Goal: Information Seeking & Learning: Learn about a topic

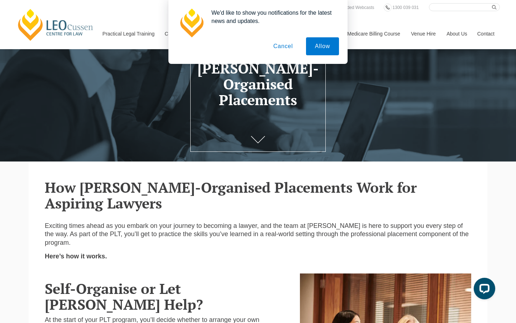
click at [288, 50] on button "Cancel" at bounding box center [284, 46] width 38 height 18
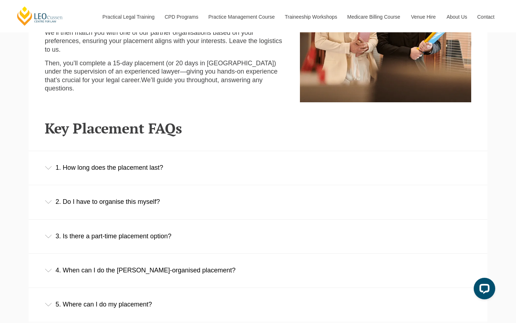
scroll to position [393, 0]
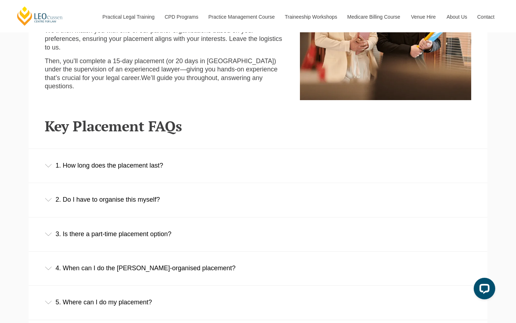
click at [117, 162] on div "1. How long does the placement last?" at bounding box center [258, 165] width 459 height 33
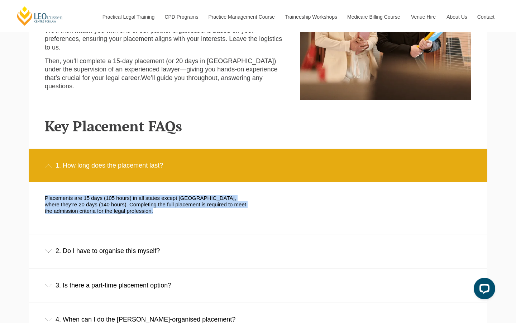
drag, startPoint x: 43, startPoint y: 191, endPoint x: 109, endPoint y: 207, distance: 67.5
click at [109, 207] on div "Placements are 15 days (105 hours) in all states except [GEOGRAPHIC_DATA], wher…" at bounding box center [145, 208] width 213 height 27
click at [112, 204] on p "Placements are 15 days (105 hours) in all states except [GEOGRAPHIC_DATA], wher…" at bounding box center [146, 204] width 203 height 19
drag, startPoint x: 116, startPoint y: 203, endPoint x: 41, endPoint y: 188, distance: 76.2
click at [41, 195] on div "Placements are 15 days (105 hours) in all states except [GEOGRAPHIC_DATA], wher…" at bounding box center [145, 208] width 213 height 27
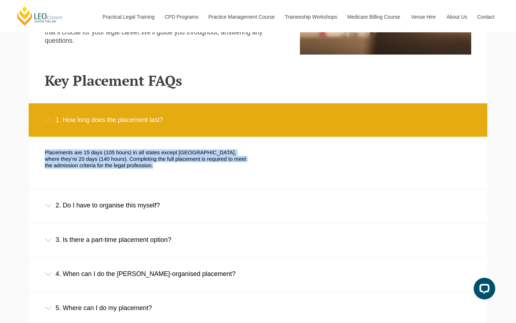
scroll to position [443, 0]
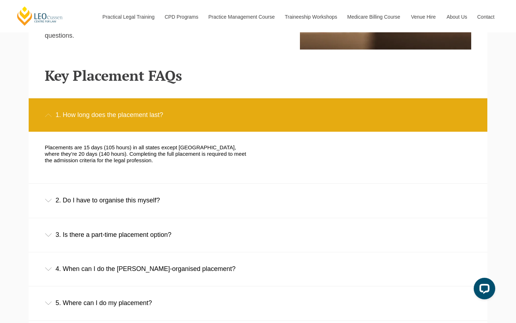
click at [71, 205] on div "2. Do I have to organise this myself?" at bounding box center [258, 200] width 459 height 33
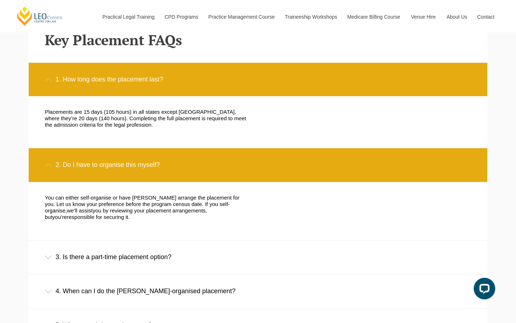
scroll to position [496, 0]
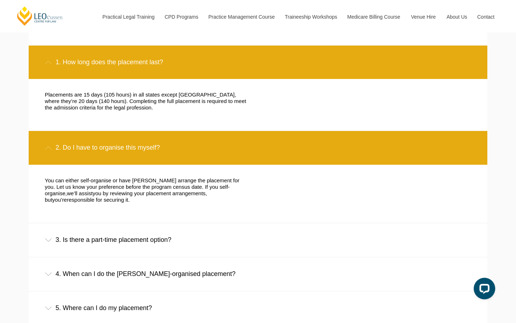
click at [84, 235] on div "3. Is there a part-time placement option?" at bounding box center [258, 239] width 459 height 33
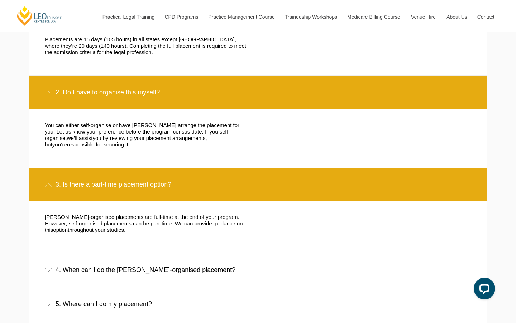
scroll to position [552, 0]
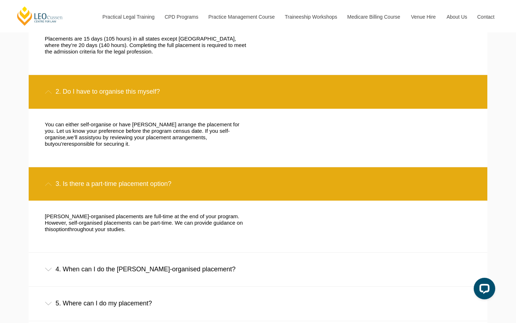
click at [90, 259] on div "4. When can I do the [PERSON_NAME]-organised placement?" at bounding box center [258, 268] width 459 height 33
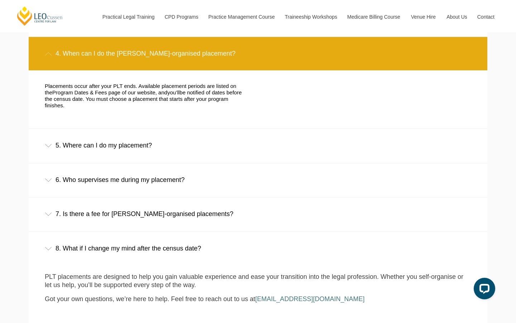
scroll to position [786, 0]
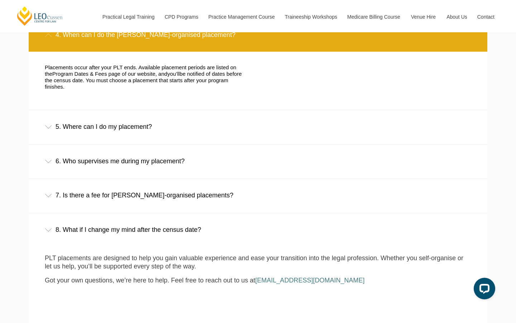
click at [84, 118] on div "5. Where can I do my placement?" at bounding box center [258, 126] width 459 height 33
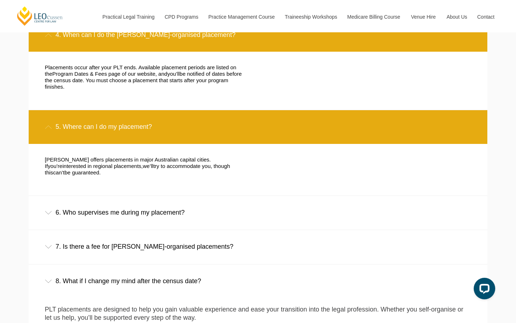
click at [101, 196] on div "6. Who supervises me during my placement?" at bounding box center [258, 212] width 459 height 33
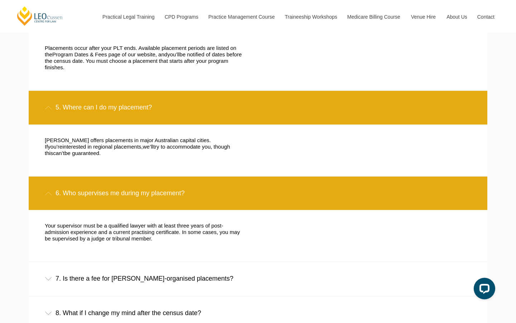
scroll to position [807, 0]
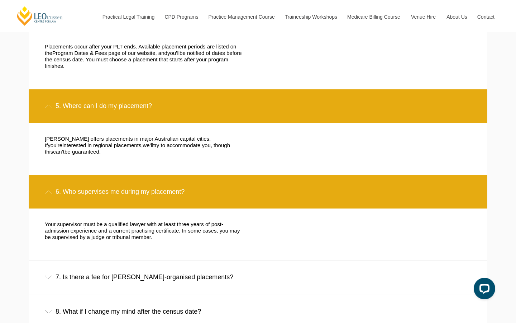
drag, startPoint x: 110, startPoint y: 220, endPoint x: 111, endPoint y: 216, distance: 4.3
click at [111, 216] on div "Your supervisor must be a qualified lawyer with at least three years of post-ad…" at bounding box center [252, 234] width 427 height 52
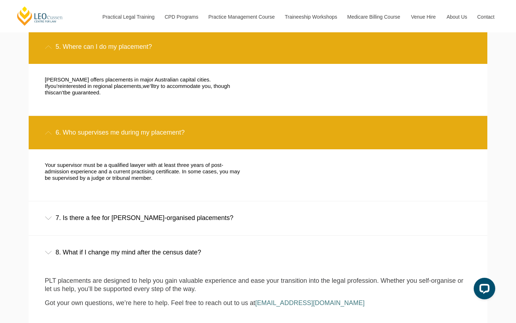
scroll to position [868, 0]
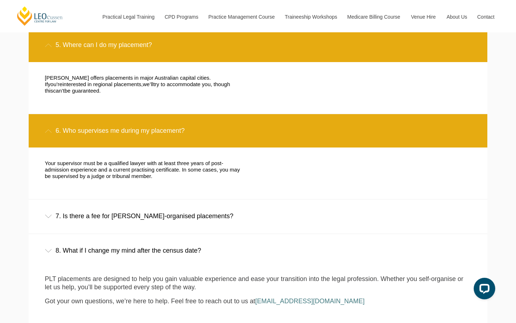
click at [108, 199] on div "7. Is there a fee for [PERSON_NAME]-organised placements?" at bounding box center [258, 215] width 459 height 33
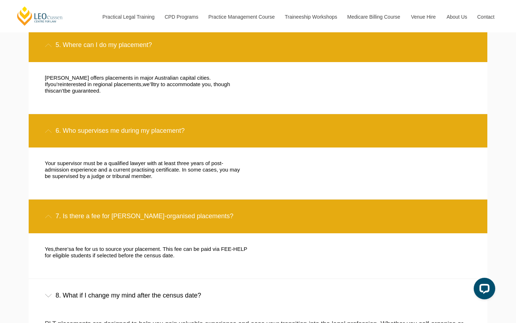
drag, startPoint x: 169, startPoint y: 227, endPoint x: 44, endPoint y: 217, distance: 125.2
click at [44, 233] on div "Yes, there’s a fee for us to source your placement. This fee can be paid via FE…" at bounding box center [252, 255] width 427 height 45
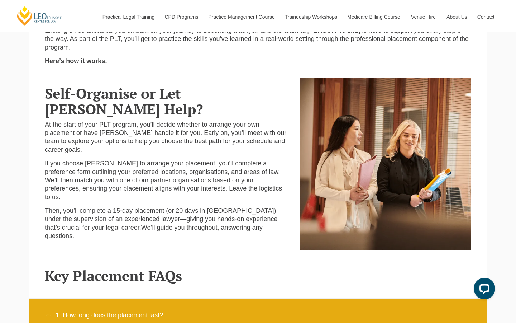
scroll to position [241, 0]
